Goal: Navigation & Orientation: Go to known website

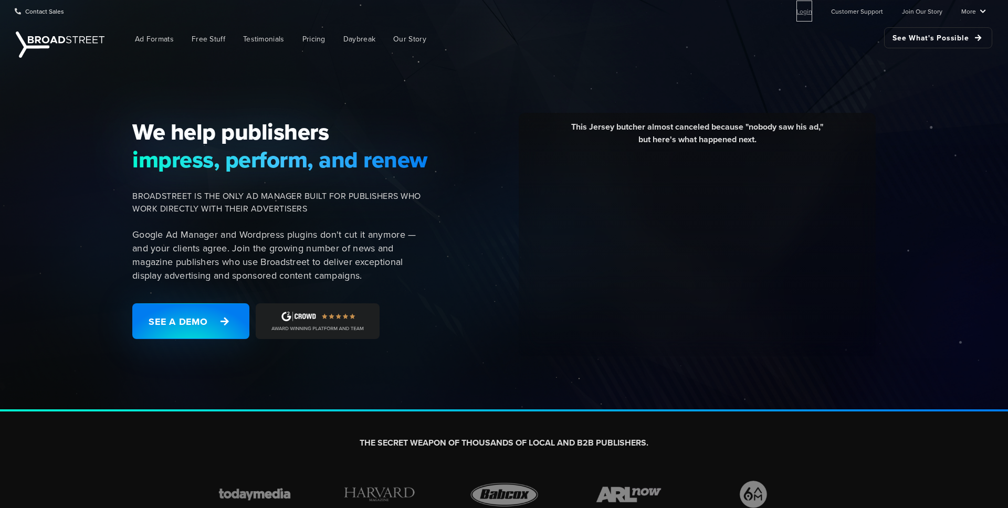
click at [807, 9] on link "Login" at bounding box center [804, 11] width 16 height 21
click at [806, 13] on link "Login" at bounding box center [804, 11] width 16 height 21
click at [808, 13] on link "Login" at bounding box center [804, 11] width 16 height 21
